Goal: Task Accomplishment & Management: Manage account settings

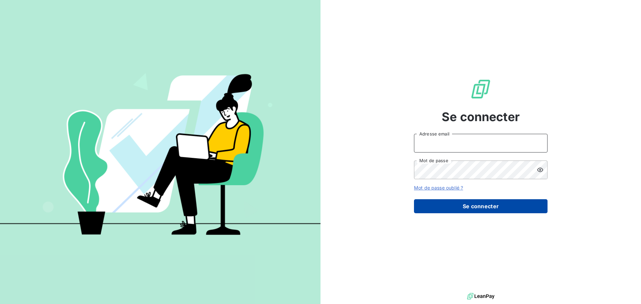
type input "[EMAIL_ADDRESS][DOMAIN_NAME]"
click at [453, 204] on button "Se connecter" at bounding box center [481, 206] width 134 height 14
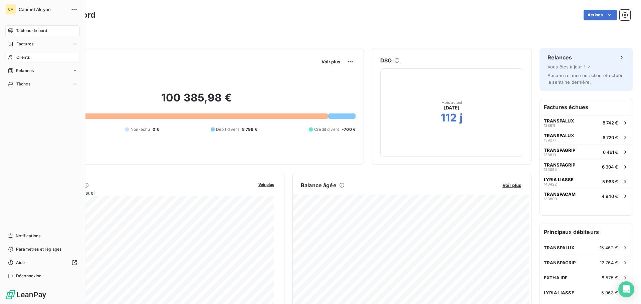
click at [12, 56] on icon at bounding box center [10, 57] width 5 height 4
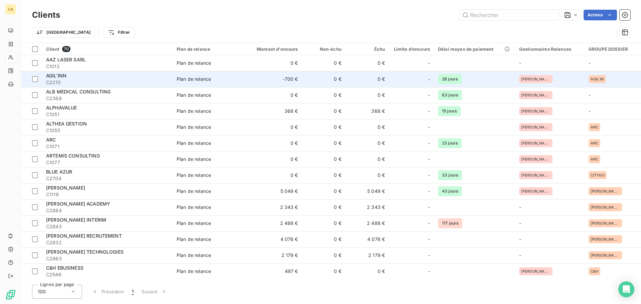
click at [287, 77] on td "-700 €" at bounding box center [273, 79] width 58 height 16
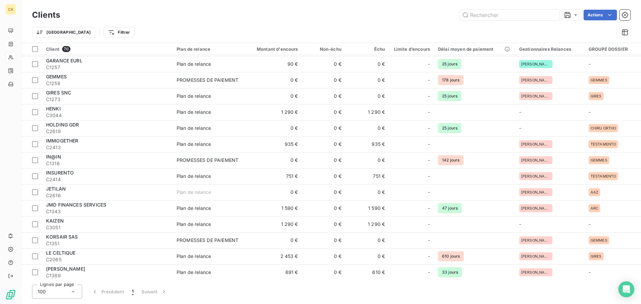
scroll to position [263, 0]
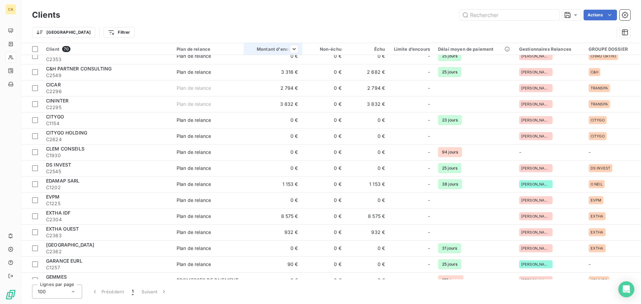
click at [287, 50] on div at bounding box center [291, 49] width 13 height 8
click at [284, 61] on span "Trier par ordre croissant" at bounding box center [260, 63] width 54 height 7
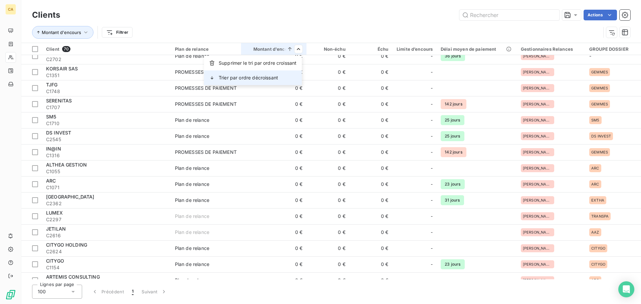
click at [284, 78] on div "Trier par ordre décroissant" at bounding box center [253, 77] width 98 height 15
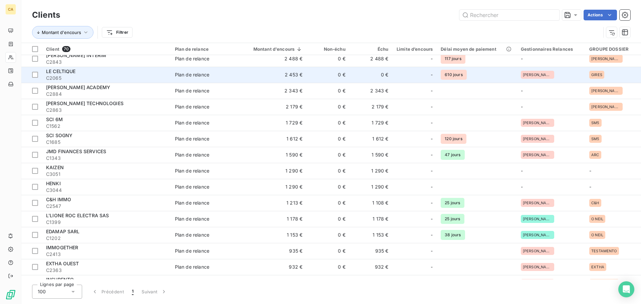
scroll to position [0, 0]
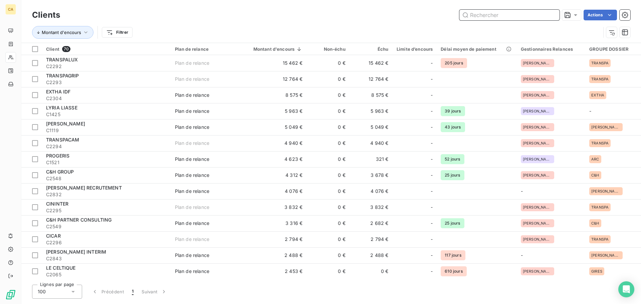
click at [495, 15] on input "text" at bounding box center [509, 15] width 100 height 11
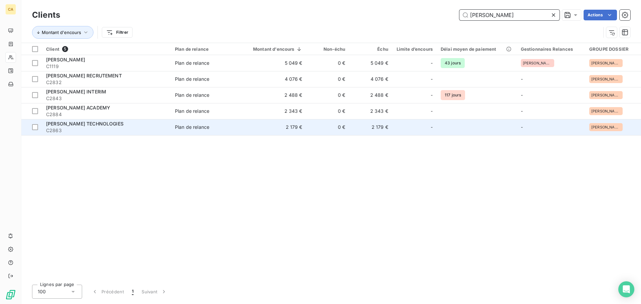
type input "[PERSON_NAME]"
click at [286, 125] on td "2 179 €" at bounding box center [274, 127] width 66 height 16
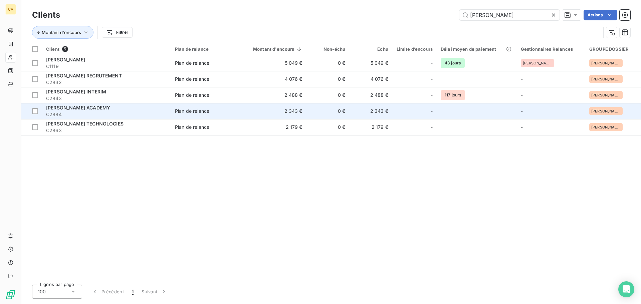
click at [246, 113] on td "2 343 €" at bounding box center [274, 111] width 66 height 16
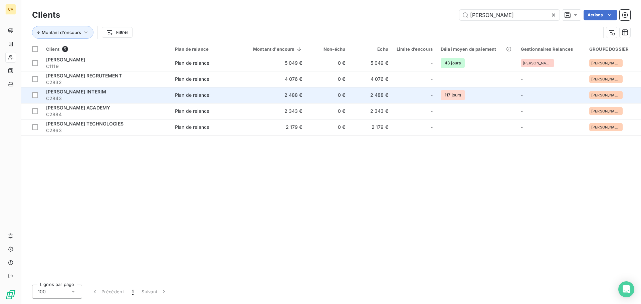
click at [250, 97] on td "2 488 €" at bounding box center [274, 95] width 66 height 16
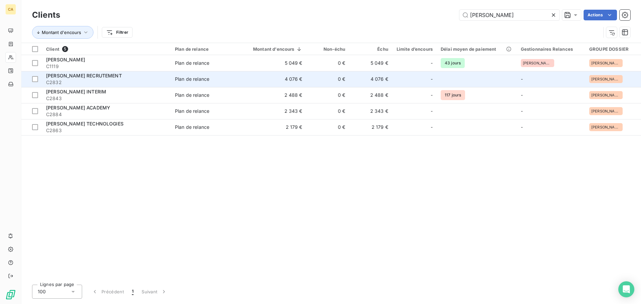
click at [295, 82] on td "4 076 €" at bounding box center [274, 79] width 66 height 16
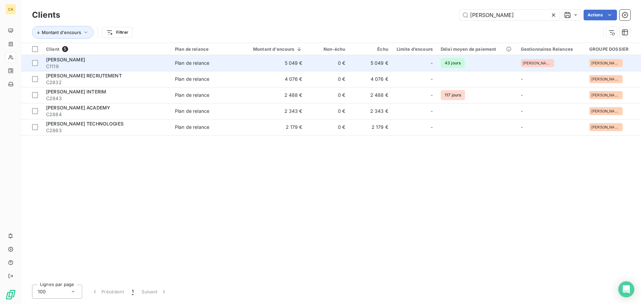
click at [246, 63] on td "5 049 €" at bounding box center [274, 63] width 66 height 16
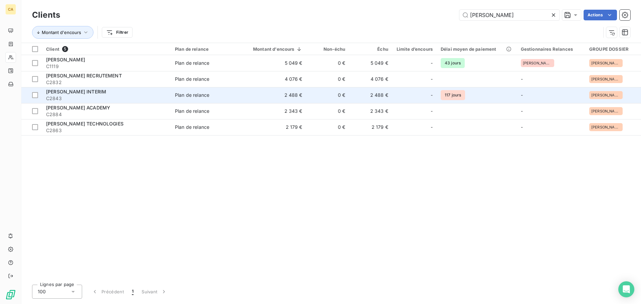
click at [105, 94] on div "[PERSON_NAME] INTERIM" at bounding box center [106, 91] width 121 height 7
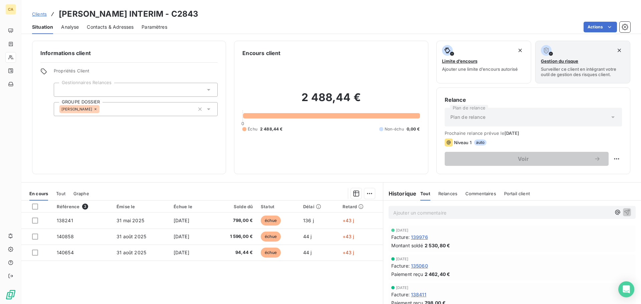
click at [420, 239] on span "139976" at bounding box center [419, 237] width 17 height 7
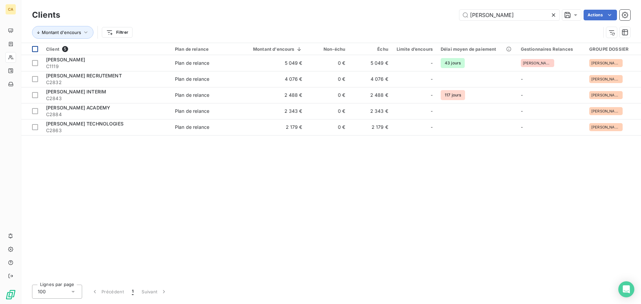
click at [33, 48] on div at bounding box center [35, 49] width 6 height 6
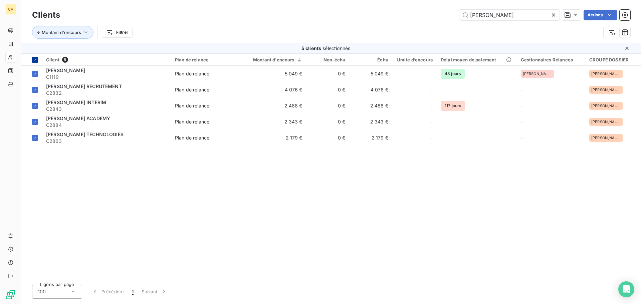
click at [36, 58] on icon at bounding box center [35, 60] width 4 height 4
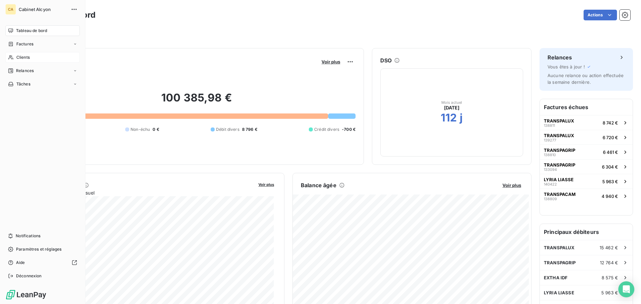
click at [9, 57] on icon at bounding box center [11, 57] width 6 height 5
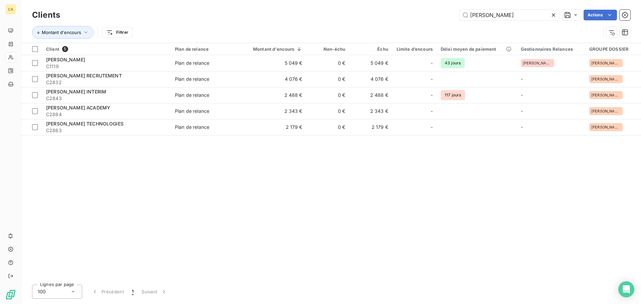
drag, startPoint x: 489, startPoint y: 14, endPoint x: 443, endPoint y: 14, distance: 46.4
click at [443, 14] on div "[PERSON_NAME] Actions" at bounding box center [349, 15] width 562 height 11
click at [554, 14] on icon at bounding box center [553, 15] width 7 height 7
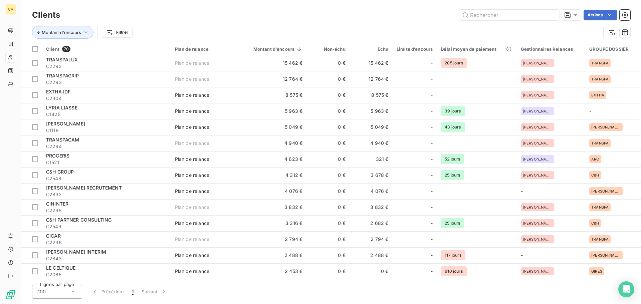
click at [401, 28] on div "Montant d'encours Filtrer" at bounding box center [316, 32] width 569 height 13
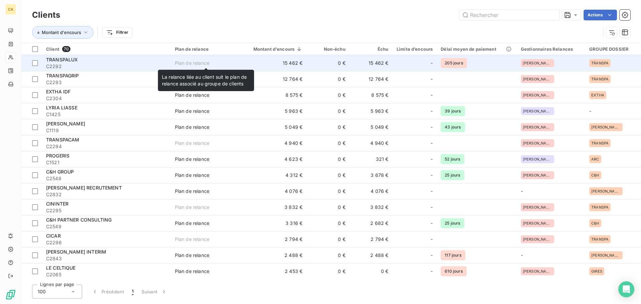
click at [236, 65] on span "Plan de relance" at bounding box center [206, 63] width 62 height 7
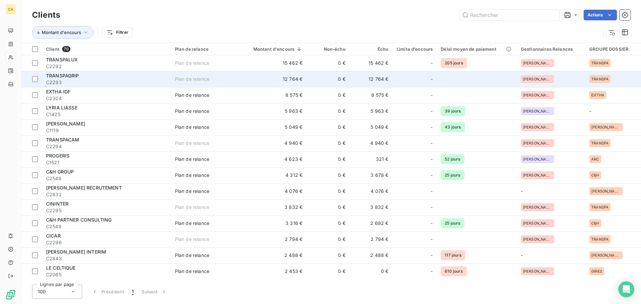
click at [107, 77] on div "TRANSPAGRIP" at bounding box center [106, 75] width 121 height 7
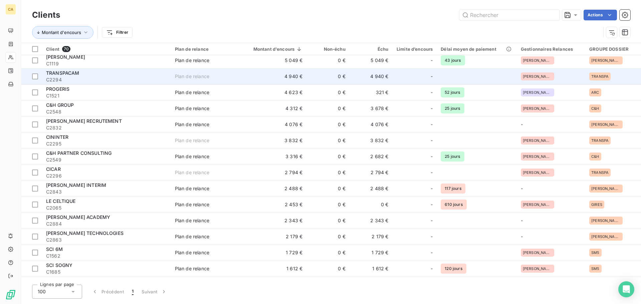
scroll to position [100, 0]
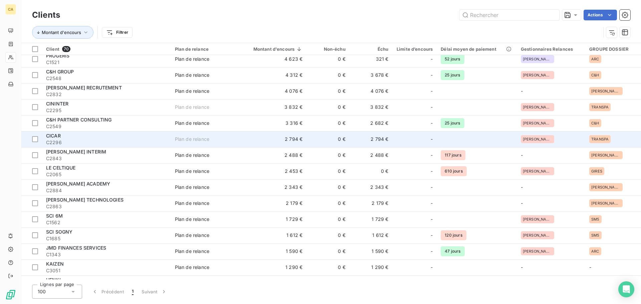
click at [87, 140] on span "C2296" at bounding box center [106, 142] width 121 height 7
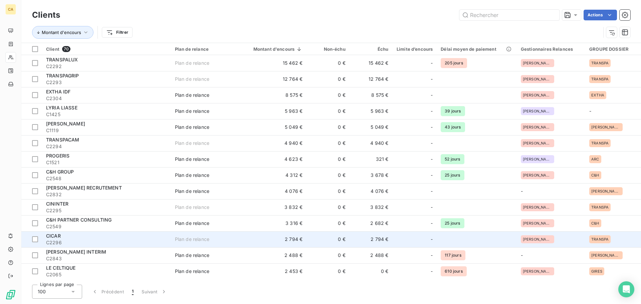
scroll to position [33, 0]
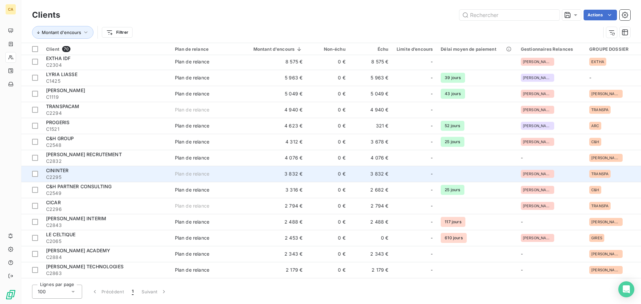
click at [90, 170] on div "CININTER" at bounding box center [106, 170] width 121 height 7
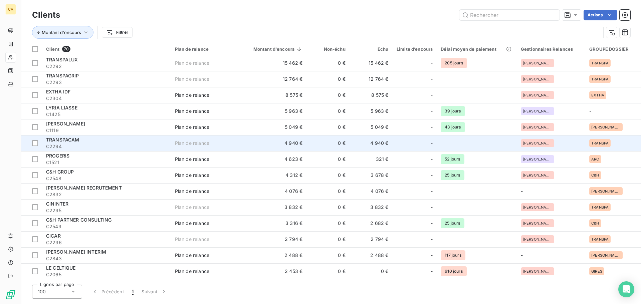
click at [93, 142] on div "TRANSPACAM" at bounding box center [106, 140] width 121 height 7
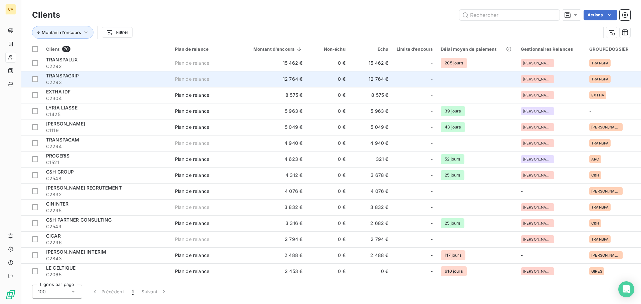
click at [106, 75] on div "TRANSPAGRIP" at bounding box center [106, 75] width 121 height 7
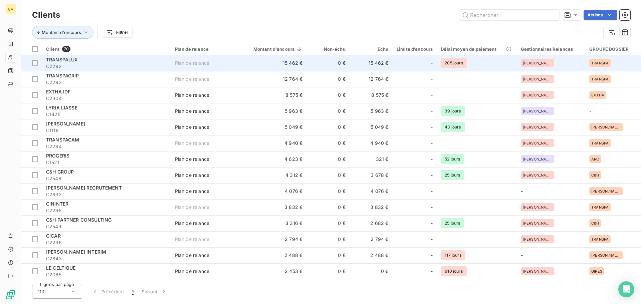
click at [145, 60] on div "TRANSPALUX" at bounding box center [106, 59] width 121 height 7
